Goal: Information Seeking & Learning: Obtain resource

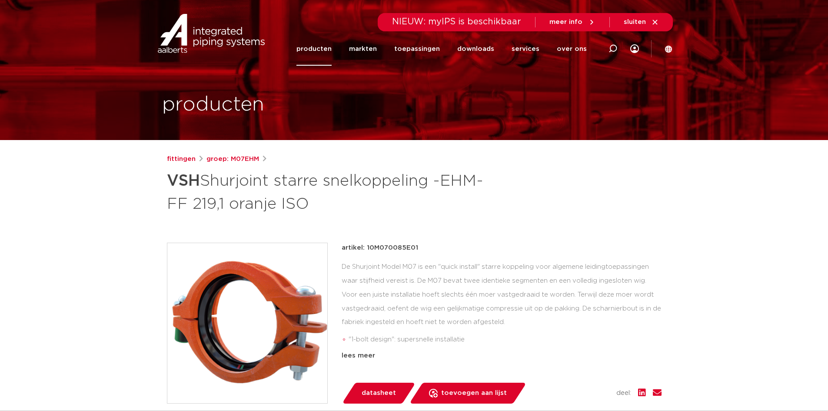
click at [323, 51] on link "producten" at bounding box center [314, 48] width 35 height 33
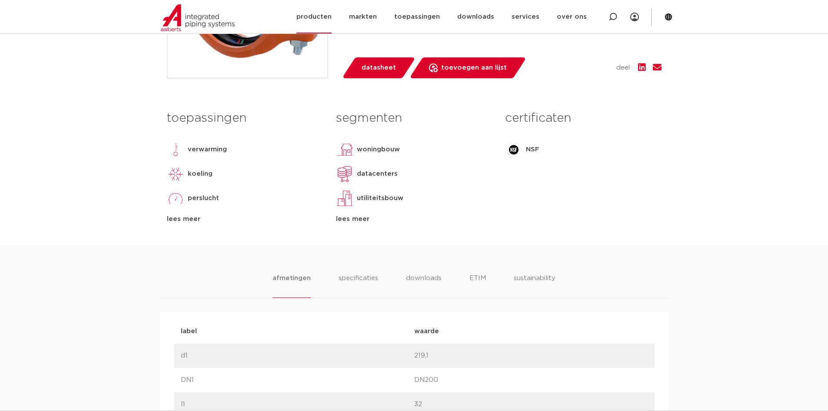
scroll to position [304, 0]
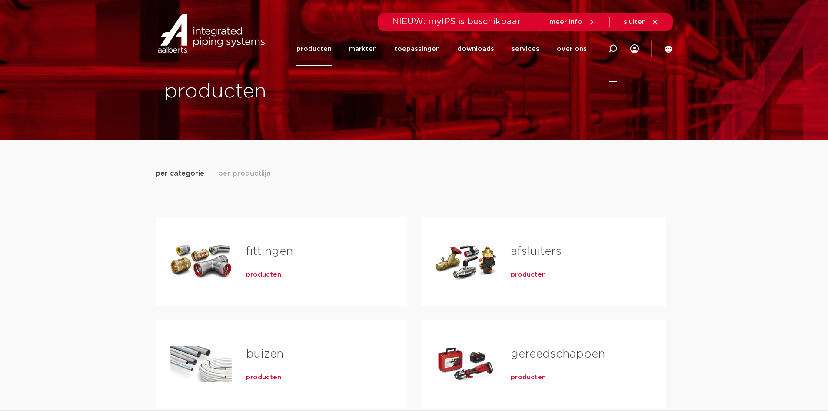
click at [614, 48] on icon at bounding box center [613, 48] width 9 height 9
click at [366, 50] on input "Zoeken" at bounding box center [482, 47] width 274 height 17
paste input "349009"
type input "349009"
click button "Zoeken" at bounding box center [0, 0] width 0 height 0
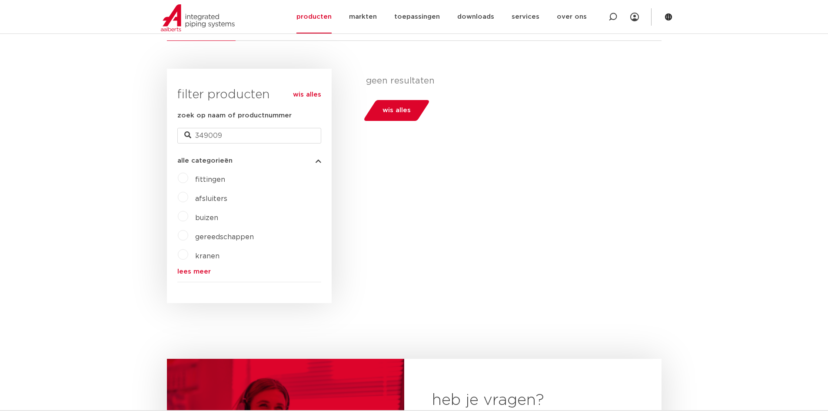
scroll to position [174, 0]
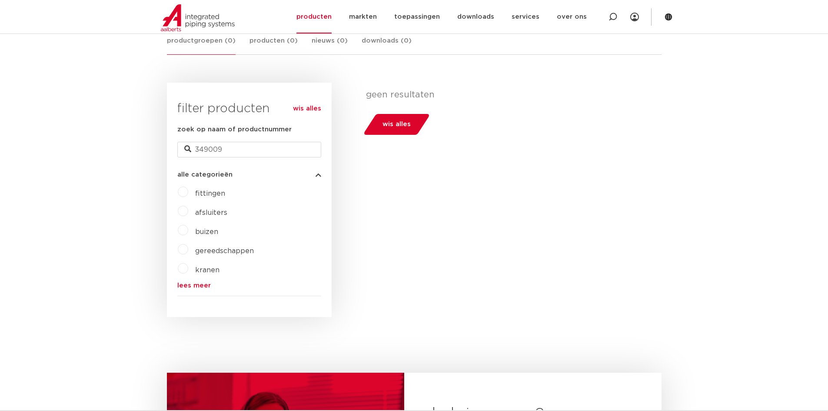
click at [188, 194] on label "fittingen" at bounding box center [206, 192] width 37 height 14
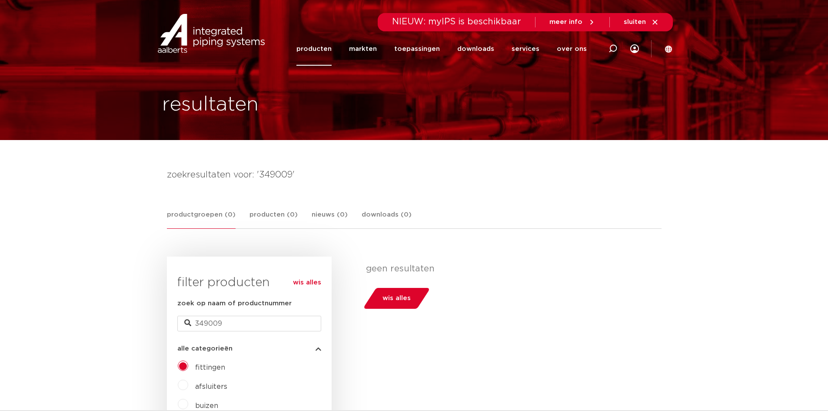
click at [392, 301] on span "wis alles" at bounding box center [397, 298] width 28 height 14
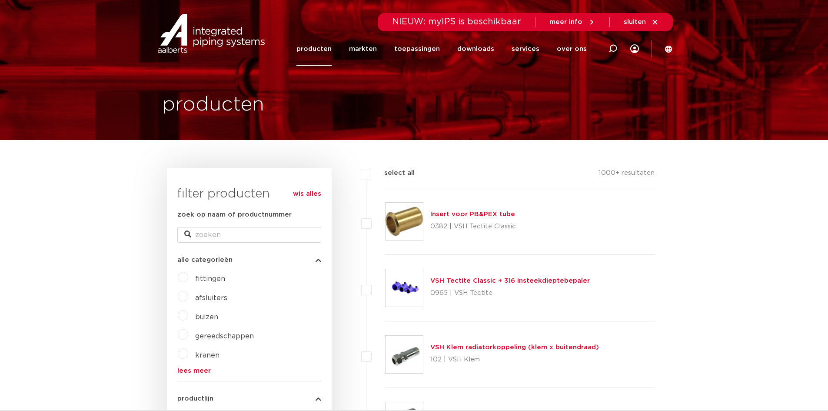
click at [653, 22] on icon at bounding box center [655, 22] width 8 height 8
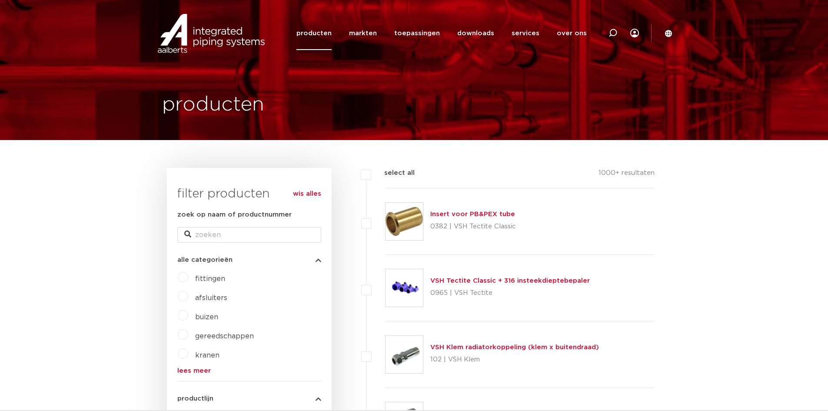
click at [314, 34] on link "producten" at bounding box center [314, 33] width 35 height 33
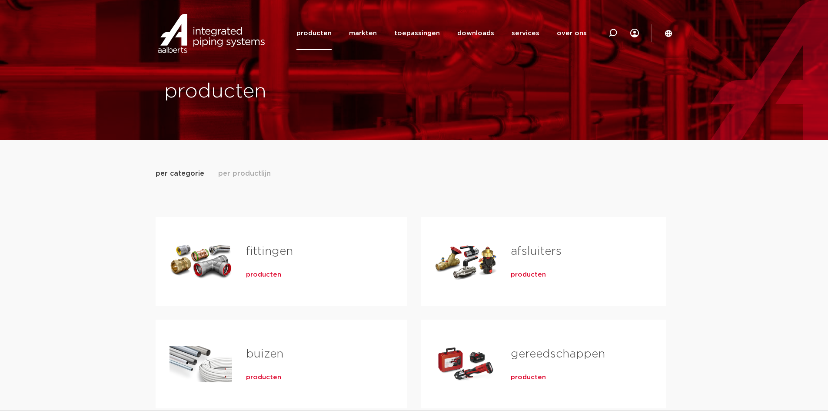
click at [322, 33] on link "producten" at bounding box center [314, 33] width 35 height 33
click at [613, 35] on icon at bounding box center [613, 33] width 10 height 10
click at [358, 33] on input "Zoeken" at bounding box center [482, 31] width 274 height 17
paste input "349009"
type input "349009"
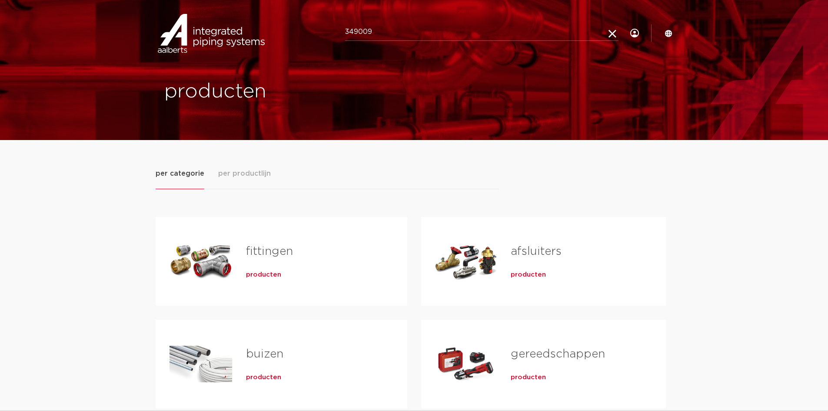
click button "Zoeken" at bounding box center [0, 0] width 0 height 0
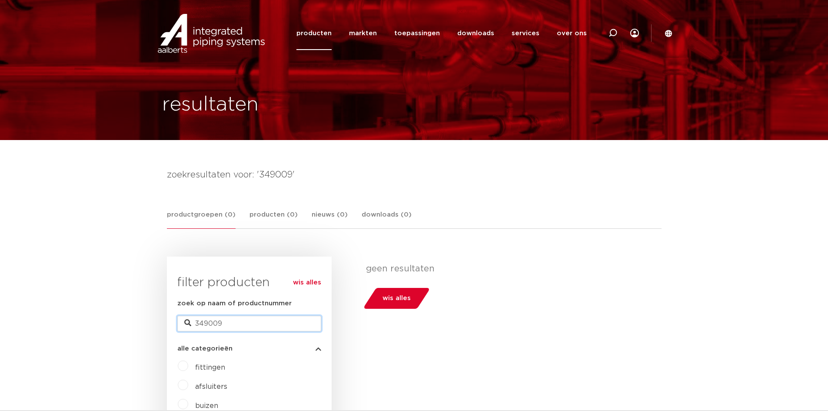
click at [234, 324] on input "349009" at bounding box center [249, 324] width 144 height 16
click at [241, 321] on input "349009" at bounding box center [249, 324] width 144 height 16
click at [305, 280] on link "wis alles" at bounding box center [307, 282] width 28 height 10
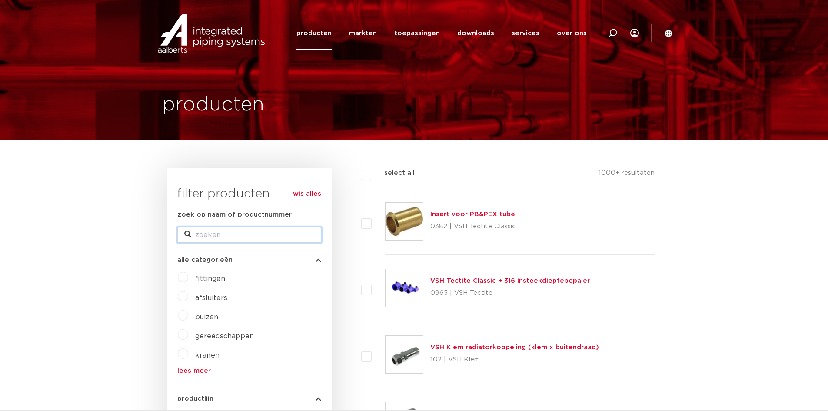
click at [204, 234] on input "zoek op naam of productnummer" at bounding box center [249, 235] width 144 height 16
paste input "349009"
type input "349009"
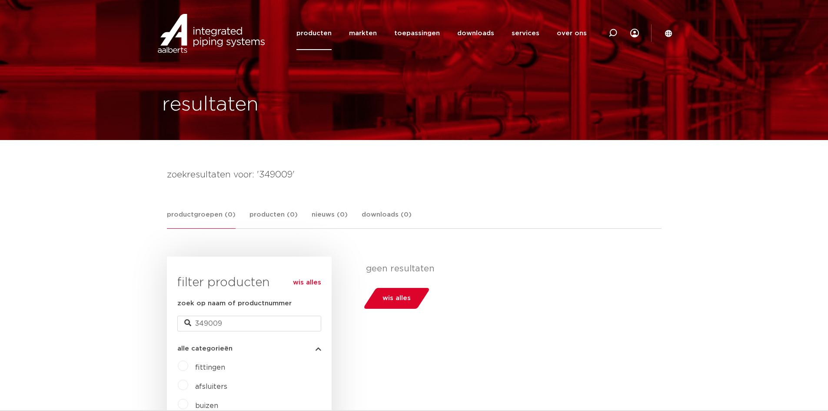
click at [328, 31] on link "producten" at bounding box center [314, 33] width 35 height 33
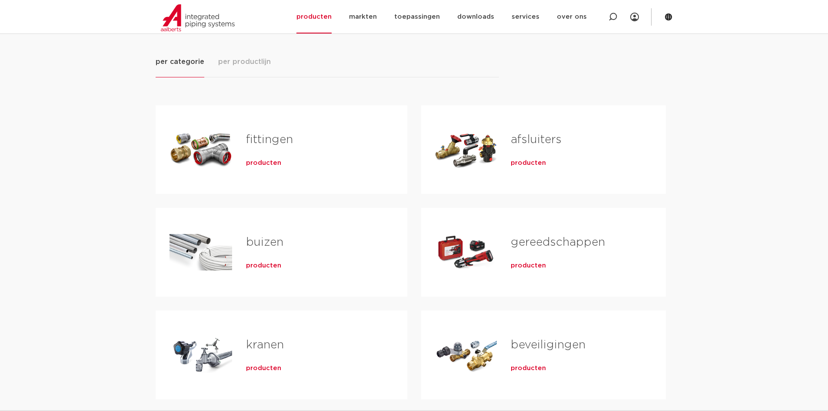
scroll to position [87, 0]
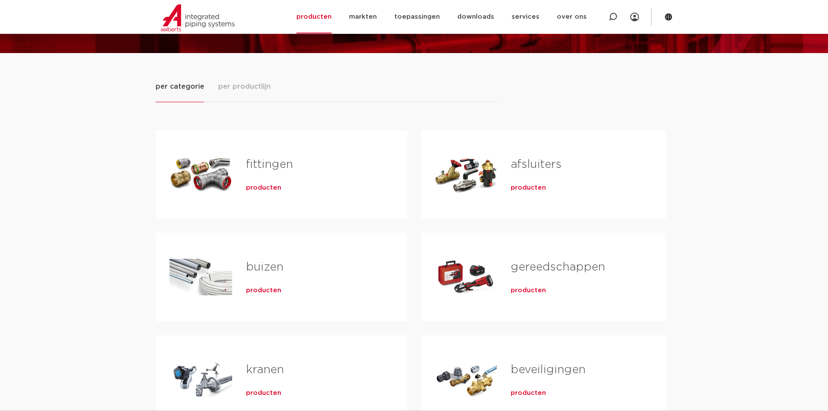
click at [244, 87] on span "per productlijn" at bounding box center [244, 86] width 53 height 10
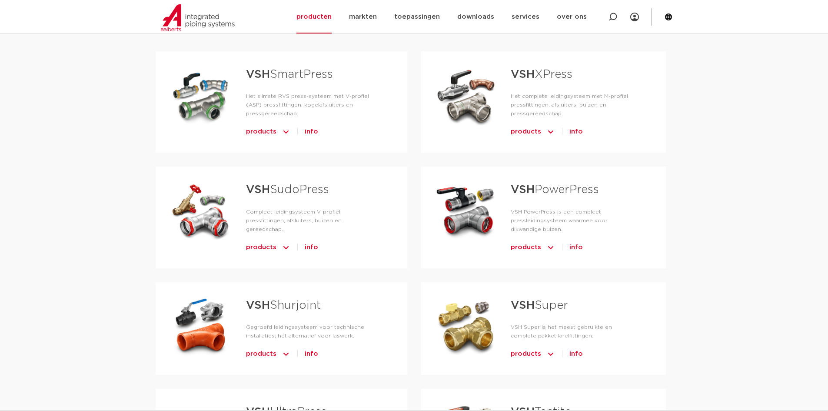
scroll to position [174, 0]
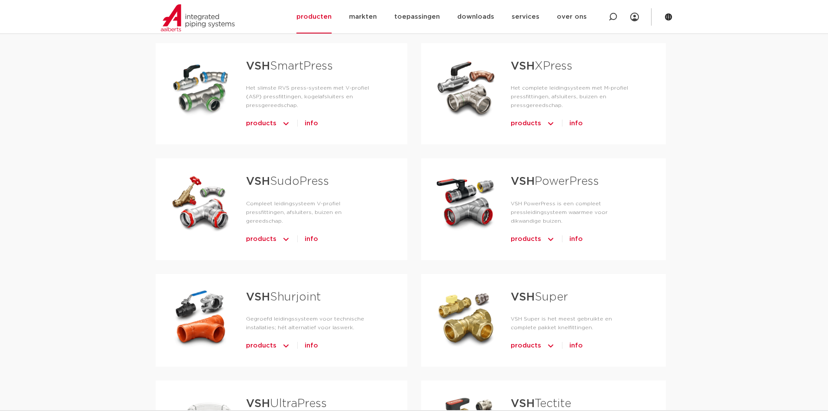
click at [271, 339] on span "products" at bounding box center [261, 346] width 30 height 14
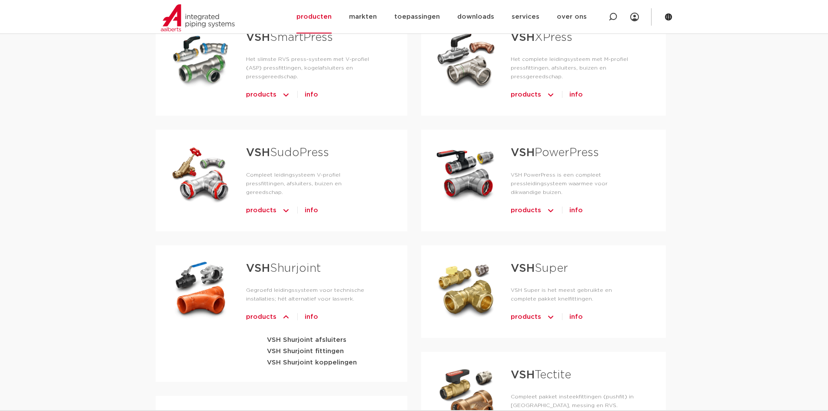
scroll to position [261, 0]
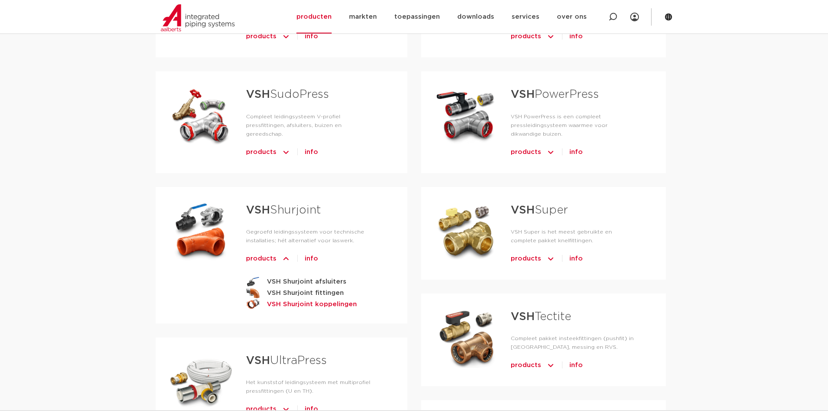
click at [300, 299] on strong "VSH Shurjoint koppelingen" at bounding box center [312, 304] width 90 height 11
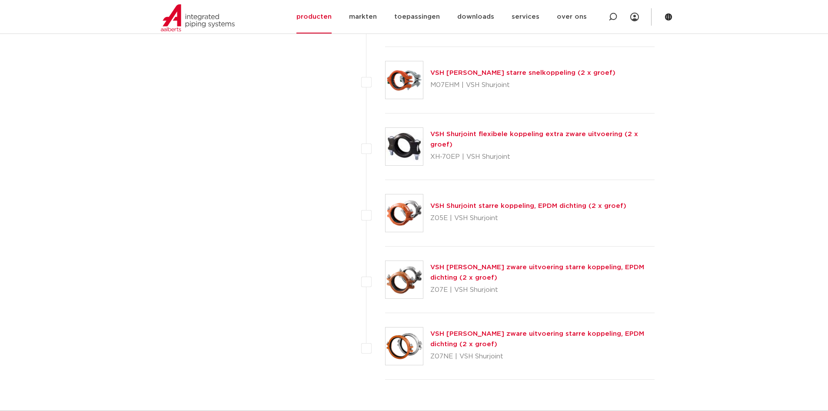
scroll to position [783, 0]
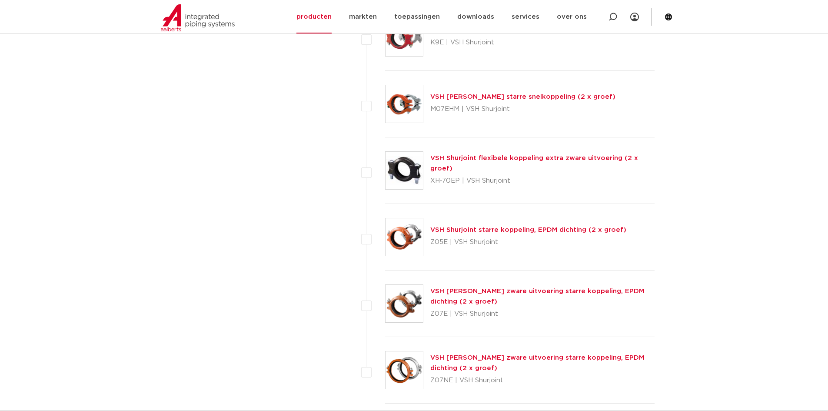
click at [544, 230] on link "VSH Shurjoint starre koppeling, EPDM dichting (2 x groef)" at bounding box center [529, 230] width 196 height 7
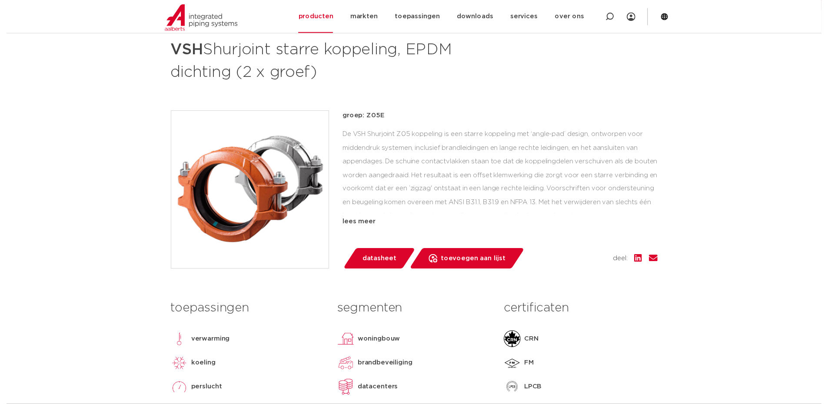
scroll to position [130, 0]
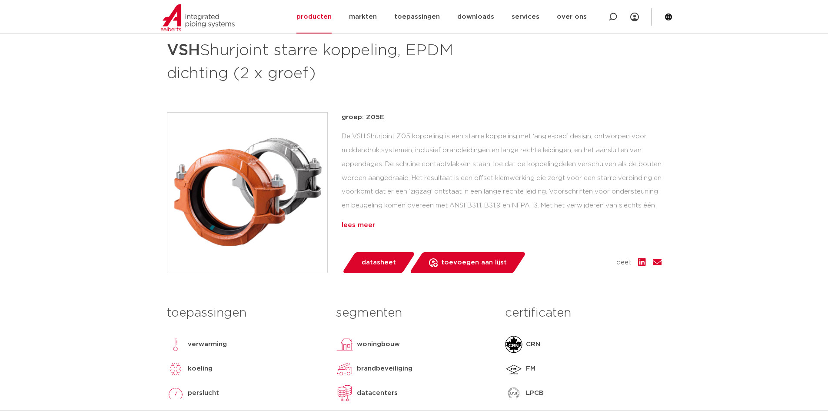
click at [351, 223] on div "lees meer" at bounding box center [502, 225] width 320 height 10
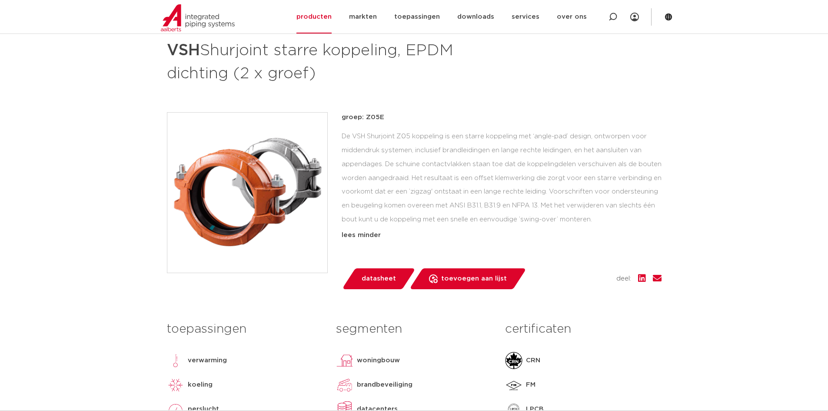
click at [377, 277] on span "datasheet" at bounding box center [379, 279] width 34 height 14
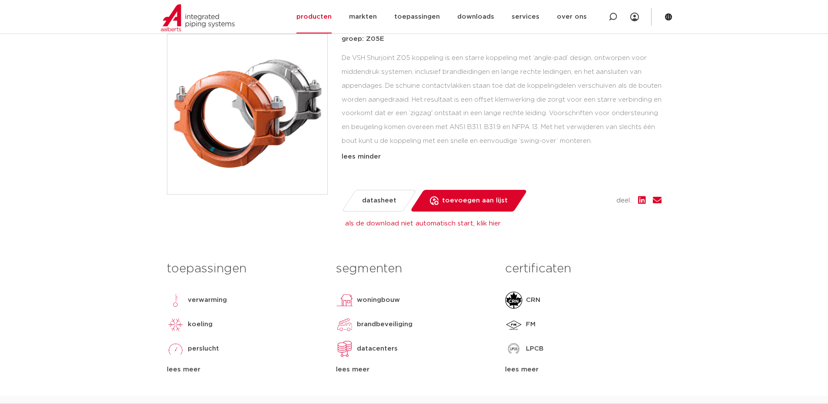
scroll to position [217, 0]
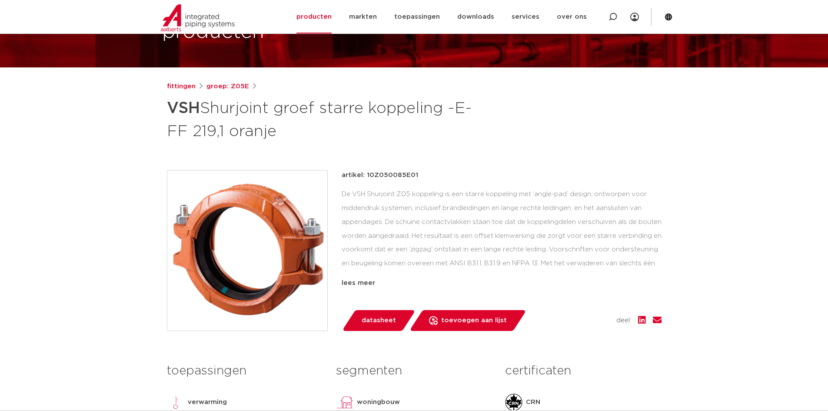
scroll to position [87, 0]
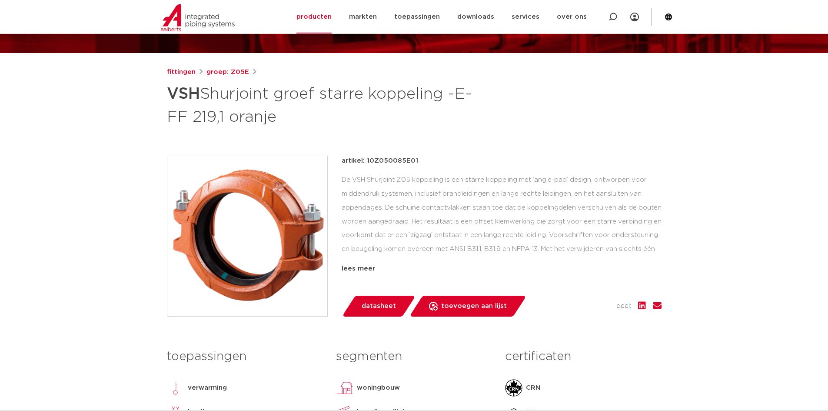
drag, startPoint x: 169, startPoint y: 95, endPoint x: 277, endPoint y: 117, distance: 111.0
click at [277, 117] on h1 "VSH Shurjoint groef starre koppeling -E- FF 219,1 oranje" at bounding box center [330, 104] width 327 height 47
copy h1 "VSH Shurjoint groef starre koppeling -E- FF 219,1 oranje"
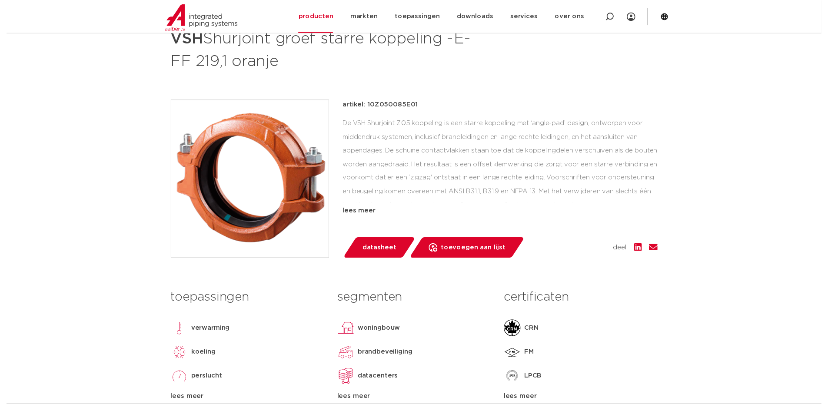
scroll to position [174, 0]
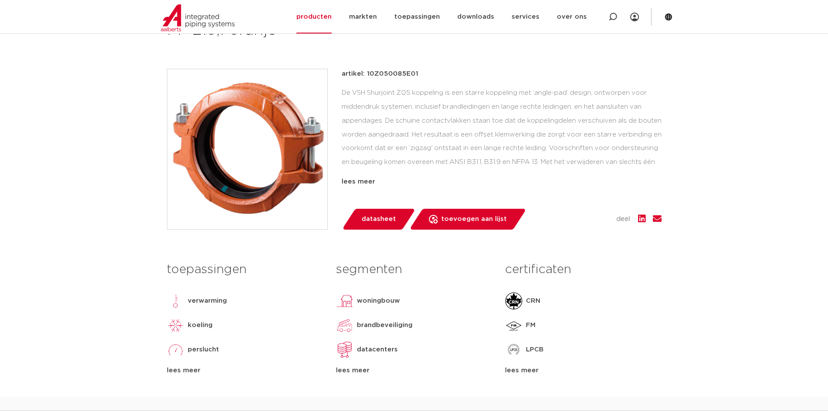
click at [372, 220] on span "datasheet" at bounding box center [379, 219] width 34 height 14
